Goal: Task Accomplishment & Management: Use online tool/utility

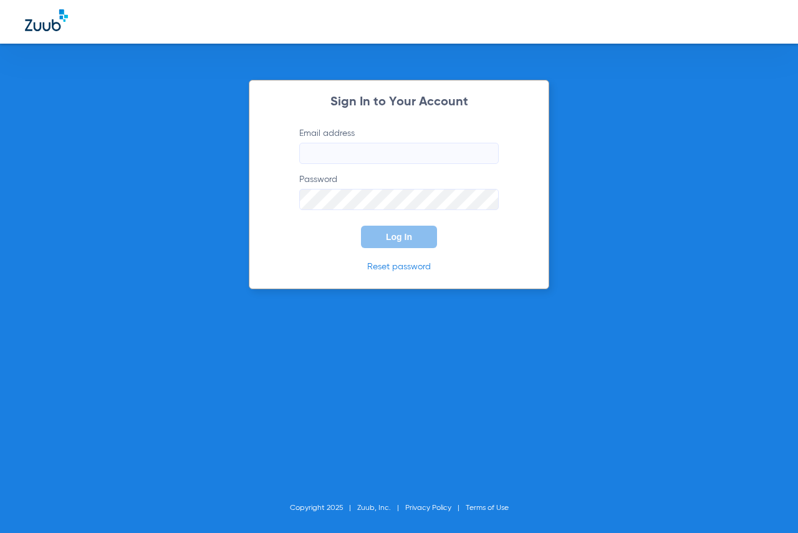
type input "[EMAIL_ADDRESS][DOMAIN_NAME]"
click at [396, 229] on button "Log In" at bounding box center [399, 237] width 76 height 22
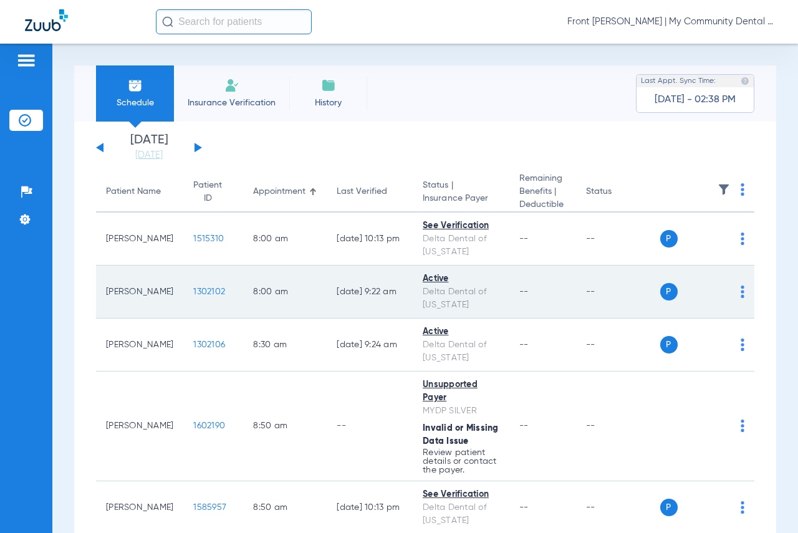
click at [193, 289] on span "1302102" at bounding box center [209, 291] width 32 height 9
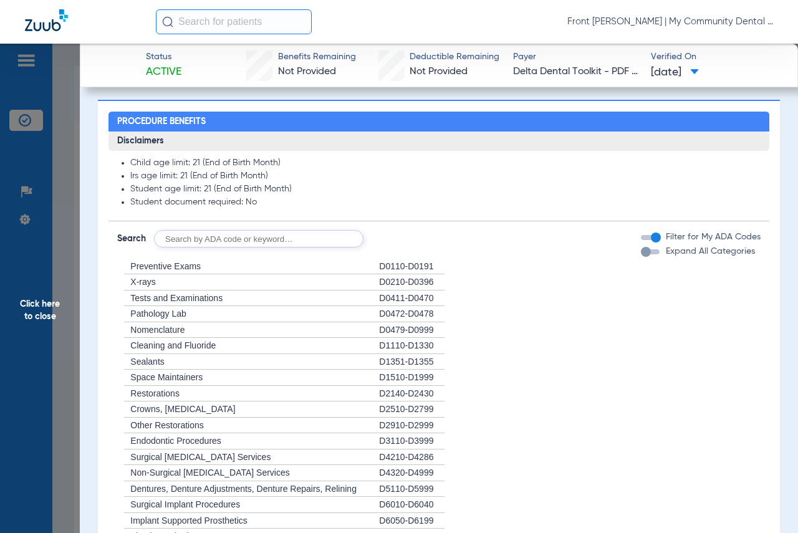
scroll to position [623, 0]
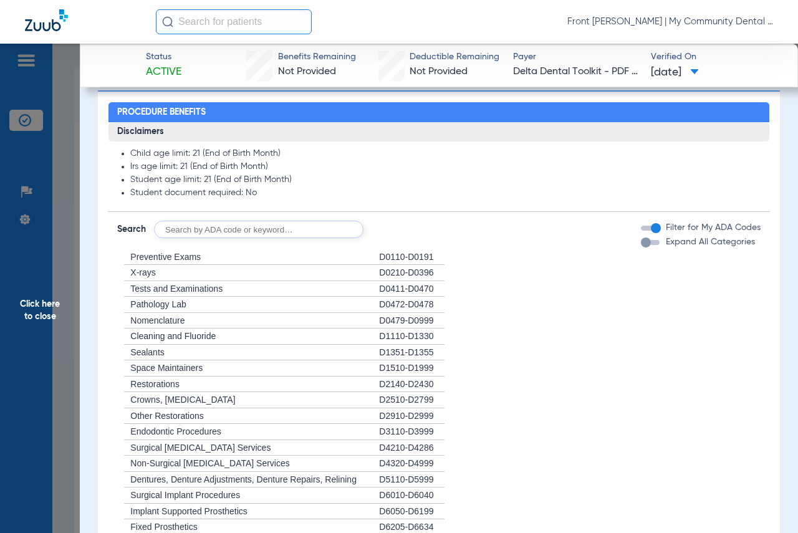
click at [25, 312] on span "Click here to close" at bounding box center [40, 310] width 80 height 533
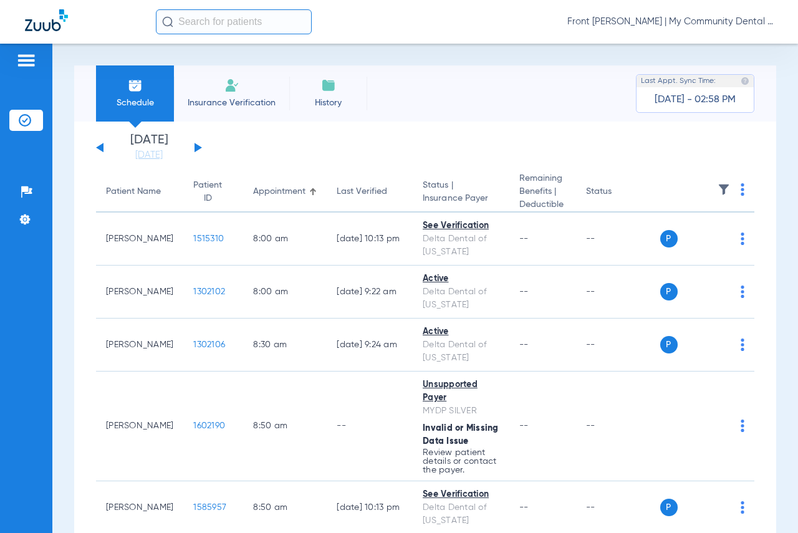
click at [198, 146] on button at bounding box center [197, 147] width 7 height 9
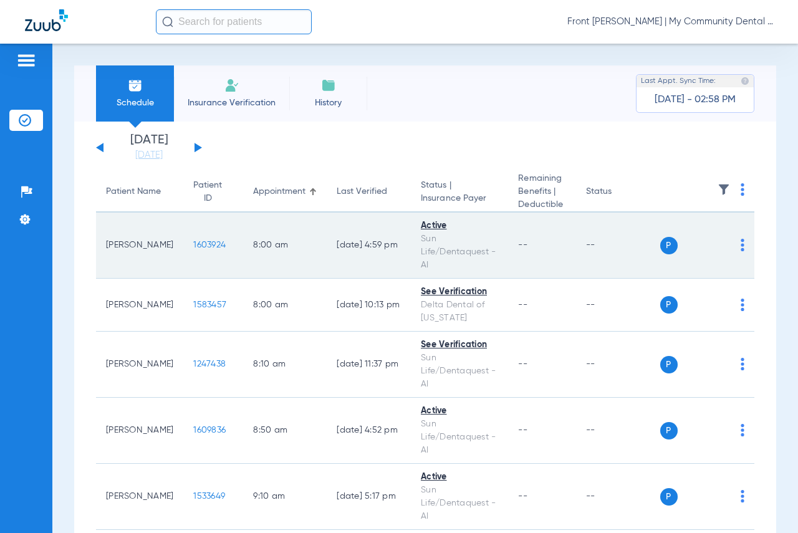
click at [193, 246] on span "1603924" at bounding box center [209, 245] width 32 height 9
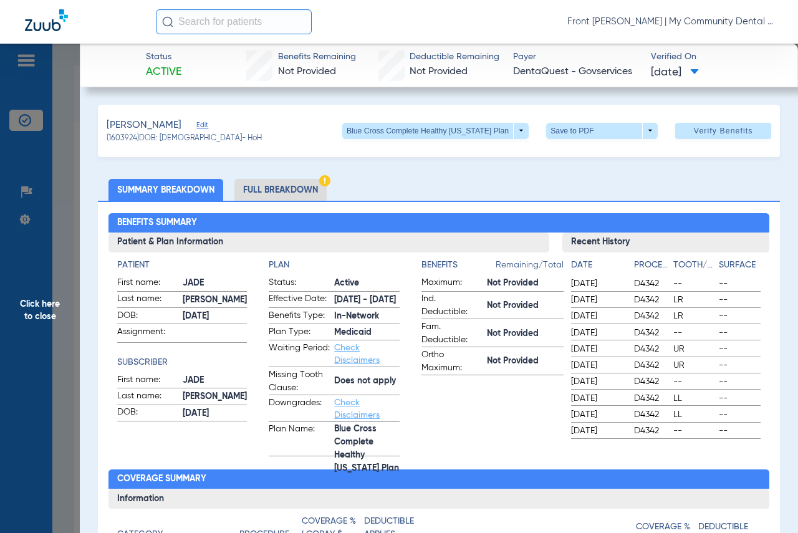
click at [25, 309] on span "Click here to close" at bounding box center [40, 310] width 80 height 533
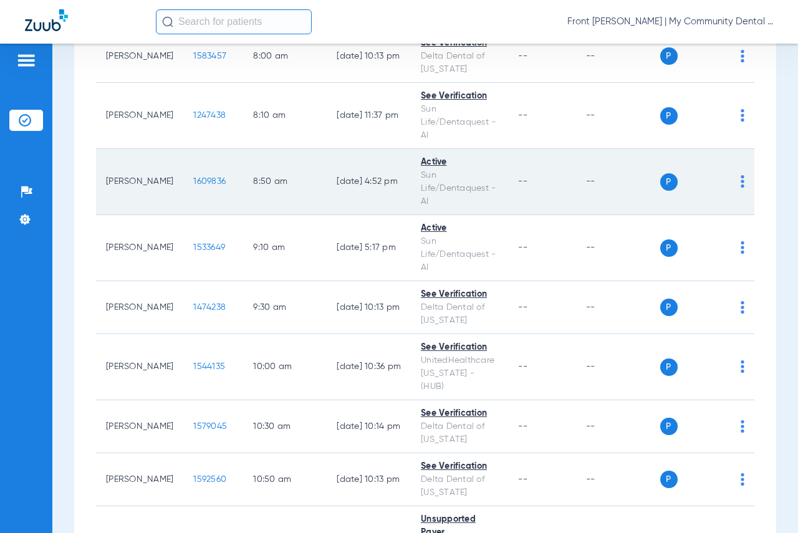
scroll to position [249, 0]
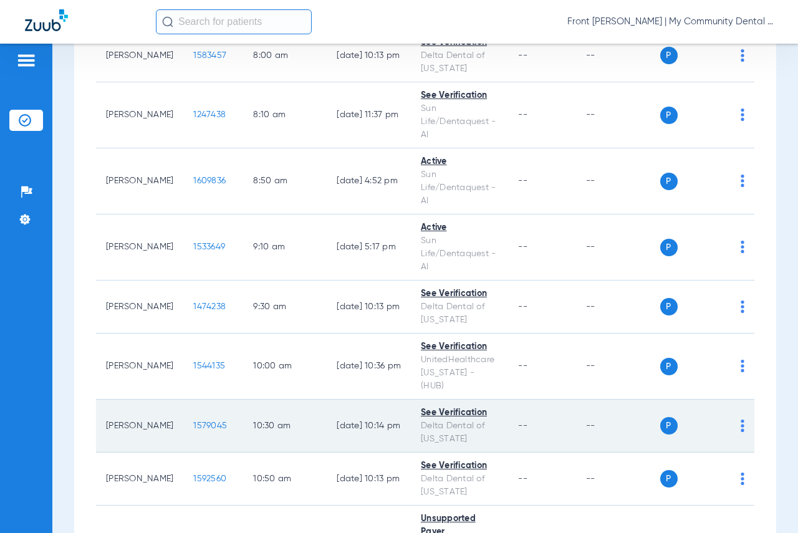
click at [741, 419] on img at bounding box center [743, 425] width 4 height 12
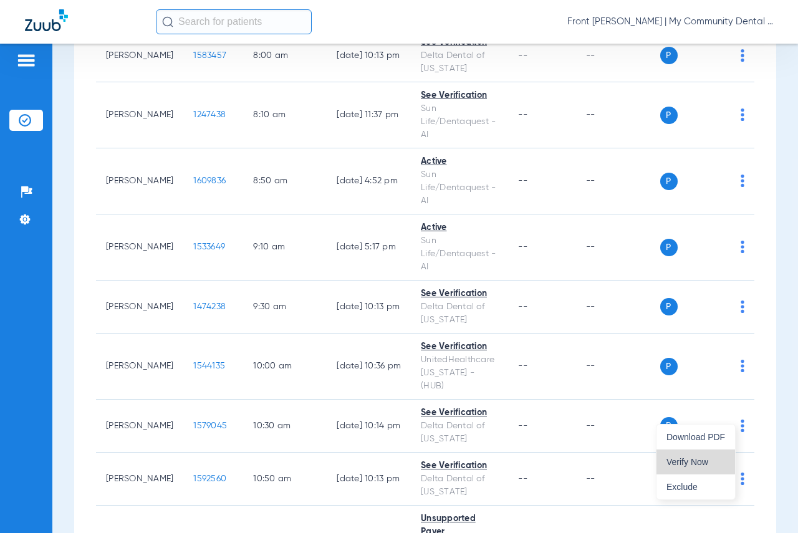
click at [678, 459] on span "Verify Now" at bounding box center [695, 462] width 59 height 9
